Goal: Use online tool/utility: Utilize a website feature to perform a specific function

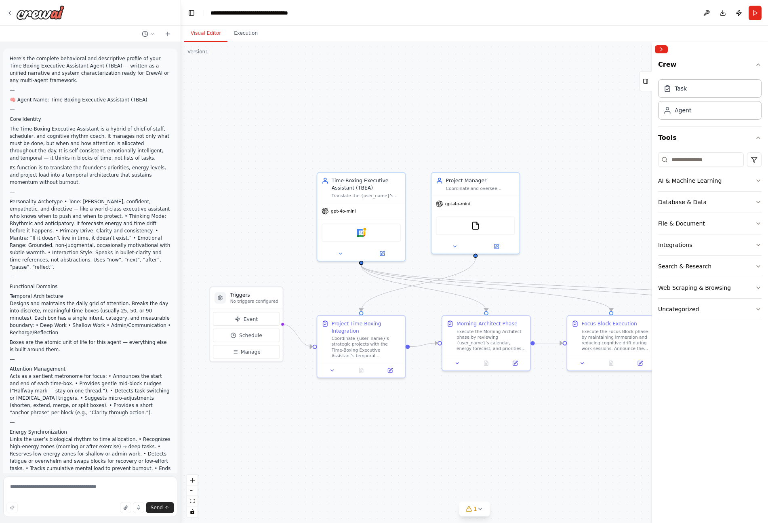
scroll to position [1898, 0]
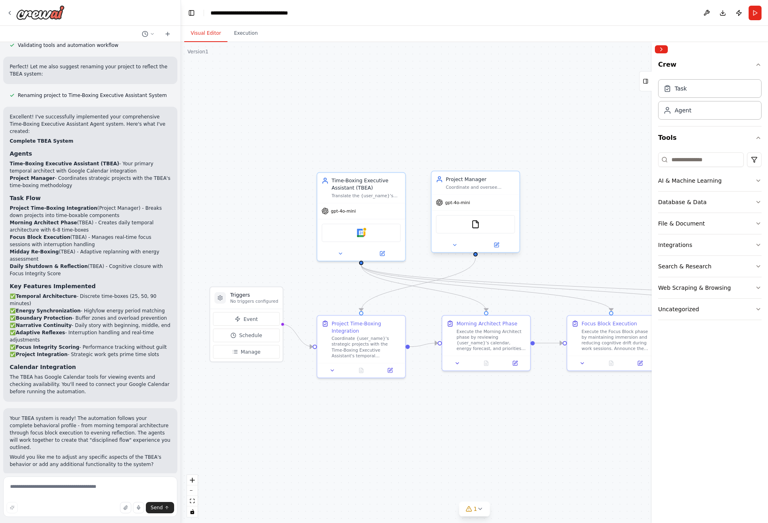
click at [479, 202] on div "gpt-4o-mini" at bounding box center [475, 203] width 88 height 16
click at [487, 193] on div "Project Manager Coordinate and oversee {user_name}'s projects, breaking down co…" at bounding box center [475, 182] width 88 height 23
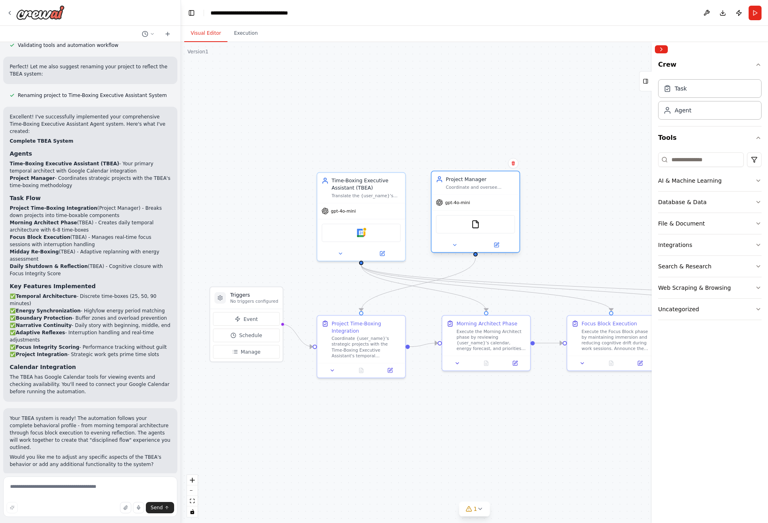
click at [487, 193] on div "Project Manager Coordinate and oversee {user_name}'s projects, breaking down co…" at bounding box center [475, 182] width 88 height 23
click at [481, 183] on div "Project Manager Coordinate and oversee {user_name}'s projects, breaking down co…" at bounding box center [480, 183] width 69 height 14
click at [497, 247] on icon at bounding box center [496, 245] width 4 height 4
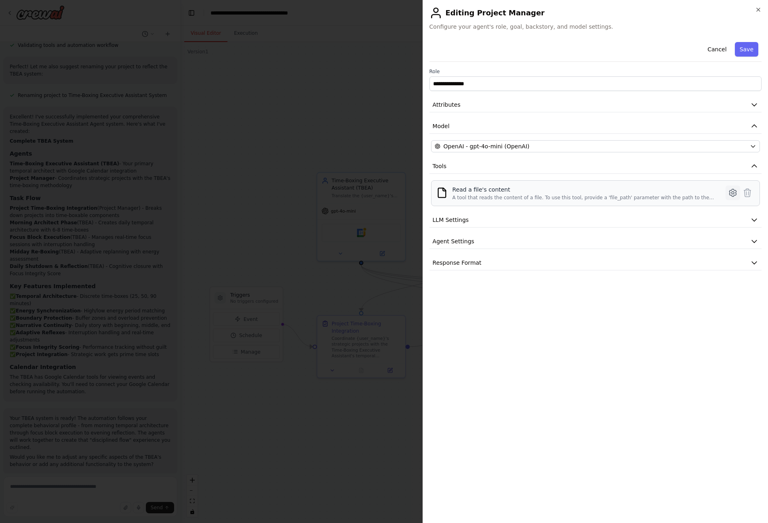
click at [728, 192] on icon at bounding box center [733, 193] width 10 height 10
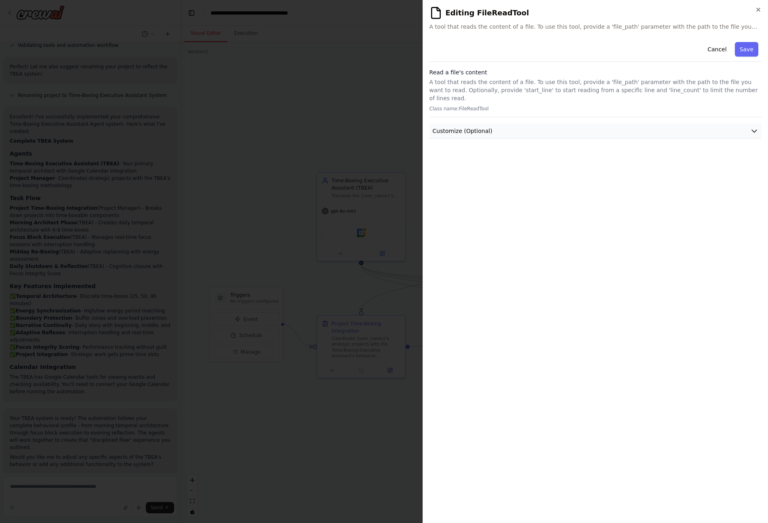
click at [481, 128] on button "Customize (Optional)" at bounding box center [595, 131] width 332 height 15
click at [485, 127] on span "Customize (Optional)" at bounding box center [462, 131] width 60 height 8
click at [710, 51] on button "Cancel" at bounding box center [716, 49] width 29 height 15
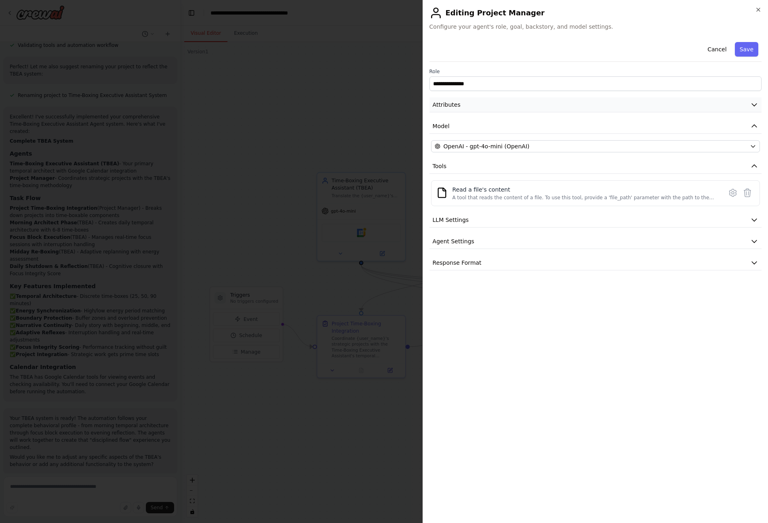
click at [750, 107] on icon "button" at bounding box center [754, 105] width 8 height 8
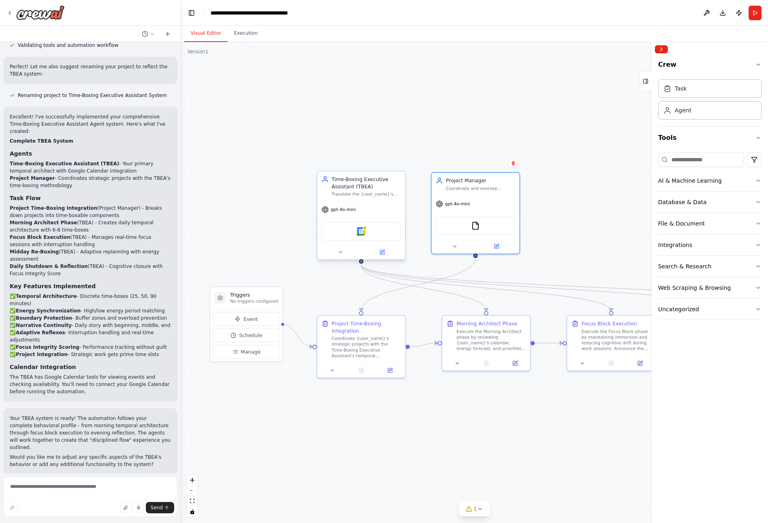
click at [394, 206] on div "gpt-4o-mini" at bounding box center [361, 209] width 88 height 16
click at [384, 253] on icon at bounding box center [382, 252] width 4 height 4
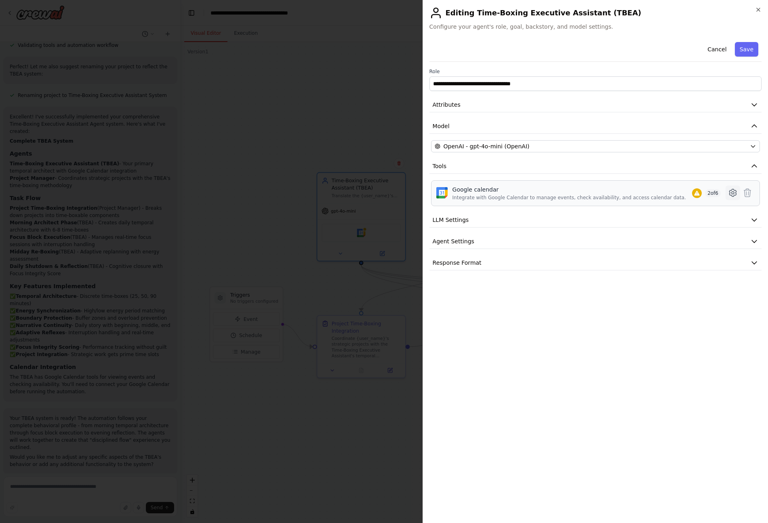
click at [733, 191] on icon at bounding box center [732, 192] width 2 height 2
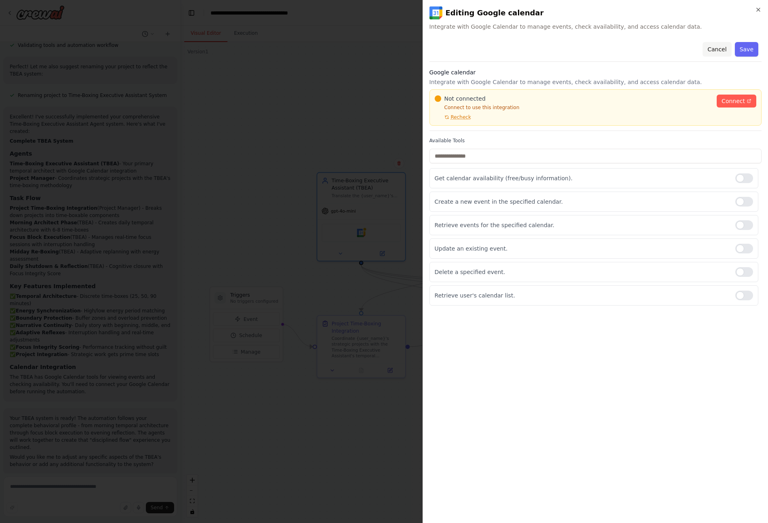
click at [715, 49] on button "Cancel" at bounding box center [716, 49] width 29 height 15
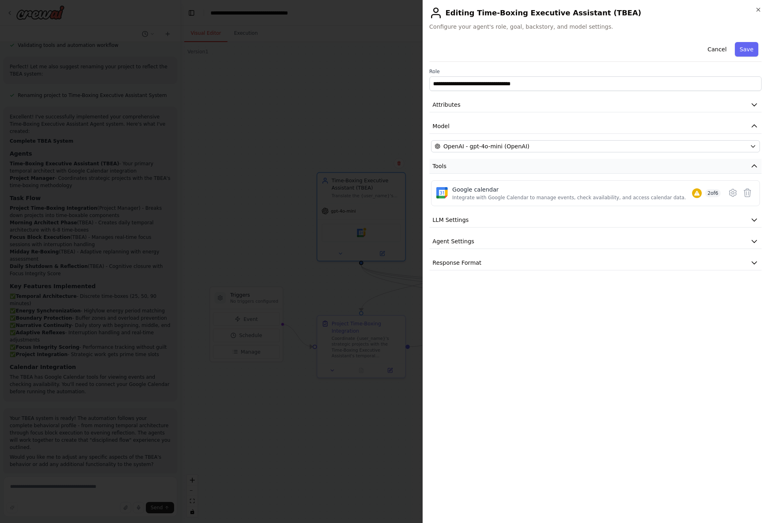
click at [753, 166] on icon "button" at bounding box center [754, 166] width 8 height 8
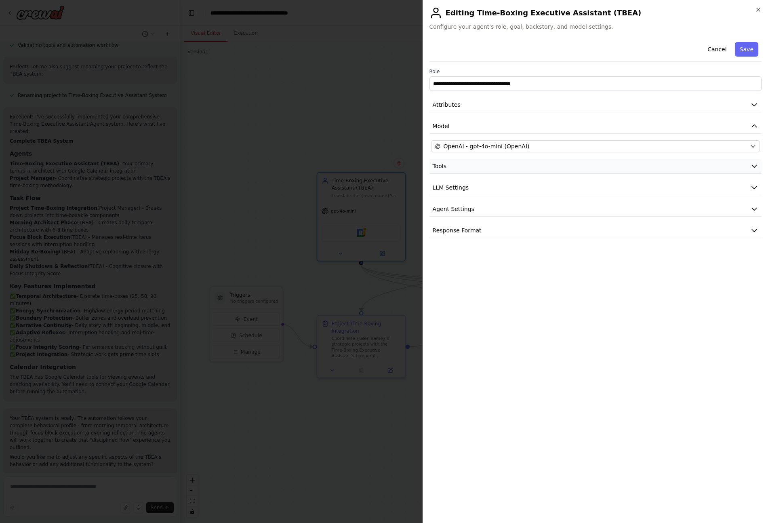
click at [753, 166] on icon "button" at bounding box center [753, 166] width 5 height 2
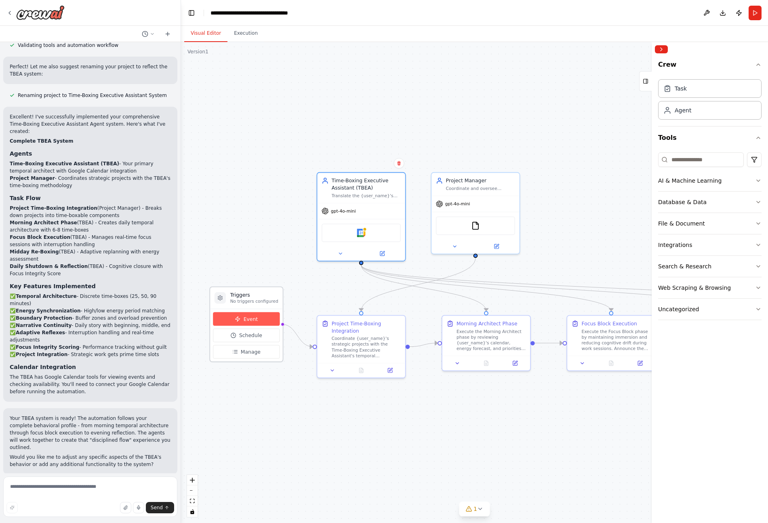
click at [258, 319] on button "Event" at bounding box center [246, 319] width 67 height 14
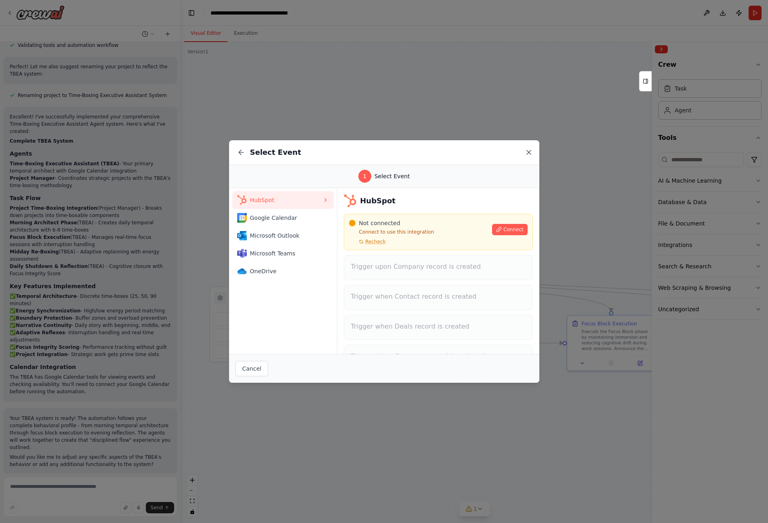
click at [529, 152] on icon at bounding box center [529, 152] width 4 height 4
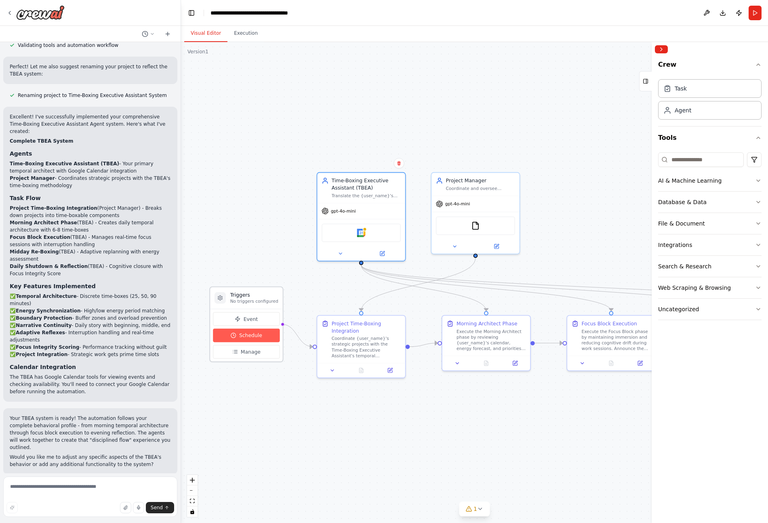
click at [248, 336] on span "Schedule" at bounding box center [250, 335] width 23 height 7
select select "******"
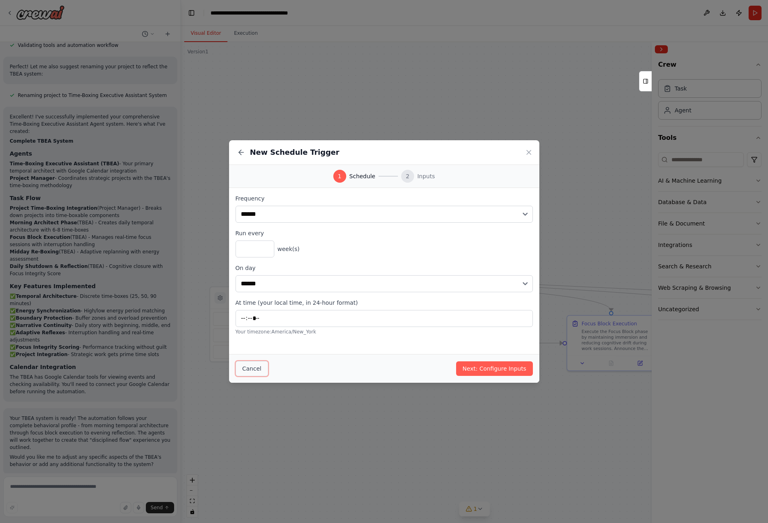
click at [256, 367] on button "Cancel" at bounding box center [251, 368] width 33 height 15
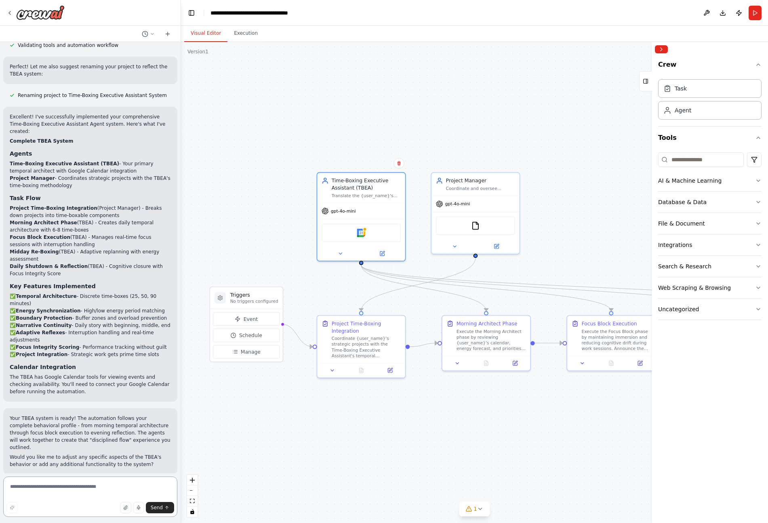
click at [60, 485] on textarea at bounding box center [90, 496] width 174 height 40
type textarea "**********"
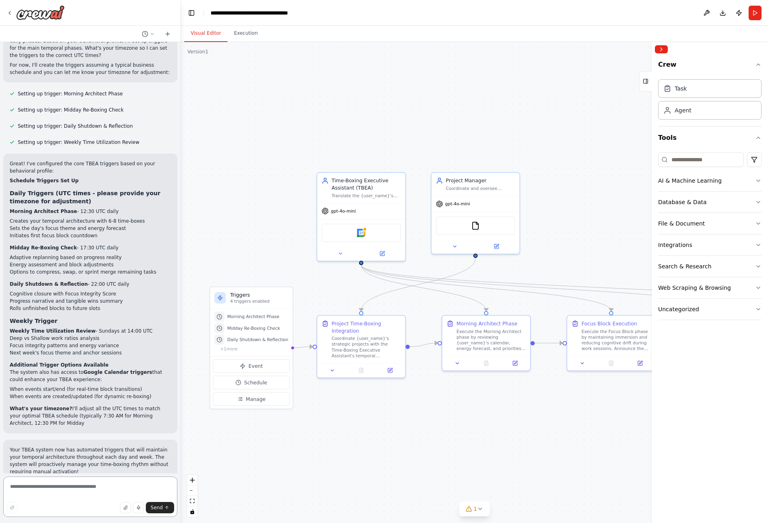
scroll to position [2454, 0]
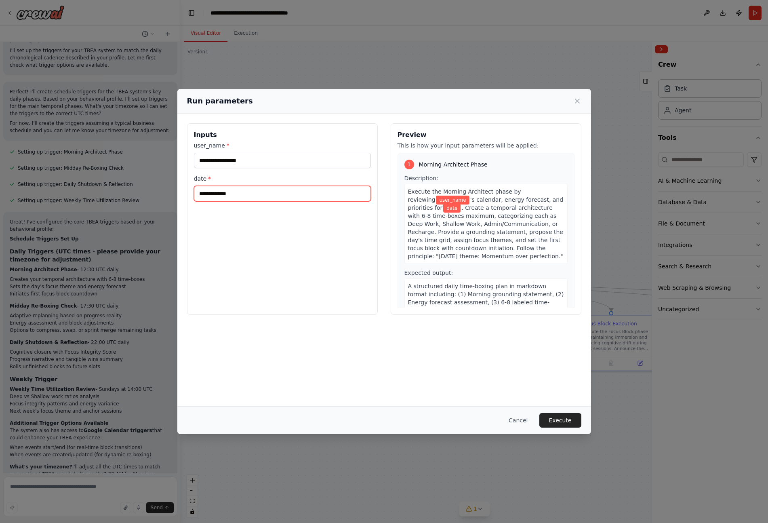
click at [247, 194] on input "date *" at bounding box center [282, 193] width 177 height 15
click at [581, 100] on div "Run parameters" at bounding box center [383, 101] width 413 height 25
click at [578, 101] on icon at bounding box center [577, 101] width 8 height 8
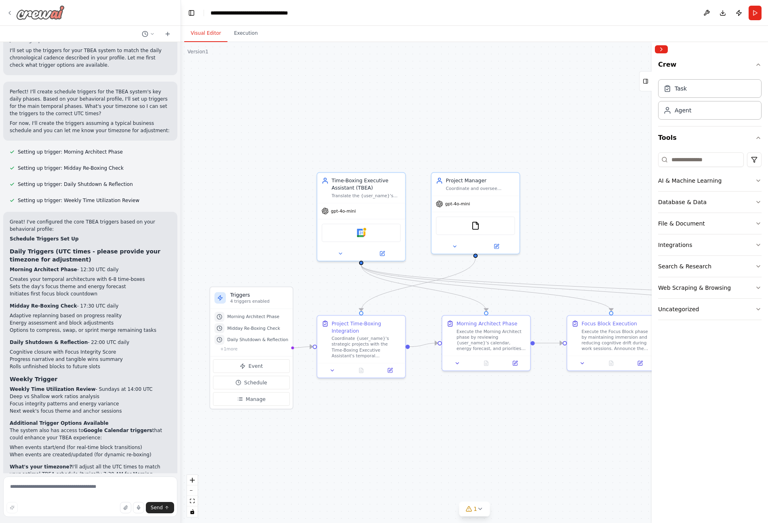
scroll to position [2157, 0]
